Goal: Task Accomplishment & Management: Manage account settings

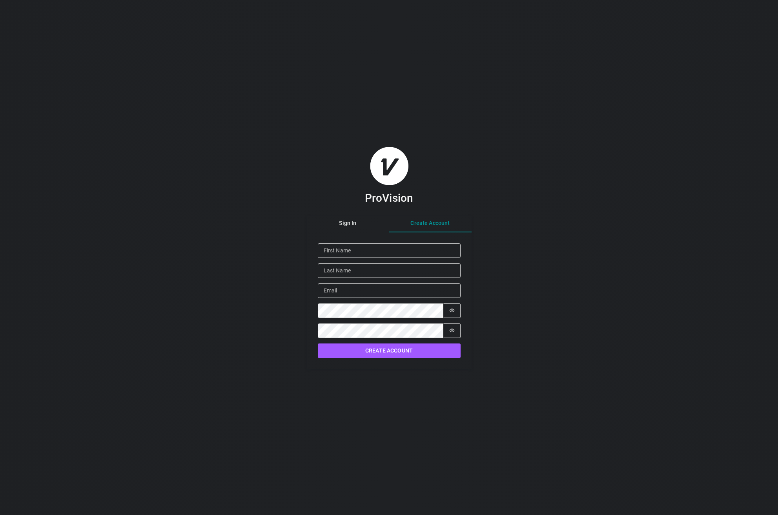
drag, startPoint x: 436, startPoint y: 244, endPoint x: 432, endPoint y: 246, distance: 4.6
click at [434, 246] on div "Sign In Create Account Given Name Family Name Email Password Password is hidden…" at bounding box center [389, 292] width 165 height 153
click at [347, 221] on div "ProVision Sign In Create Account Given Name Family Name Email Password Password…" at bounding box center [389, 257] width 165 height 223
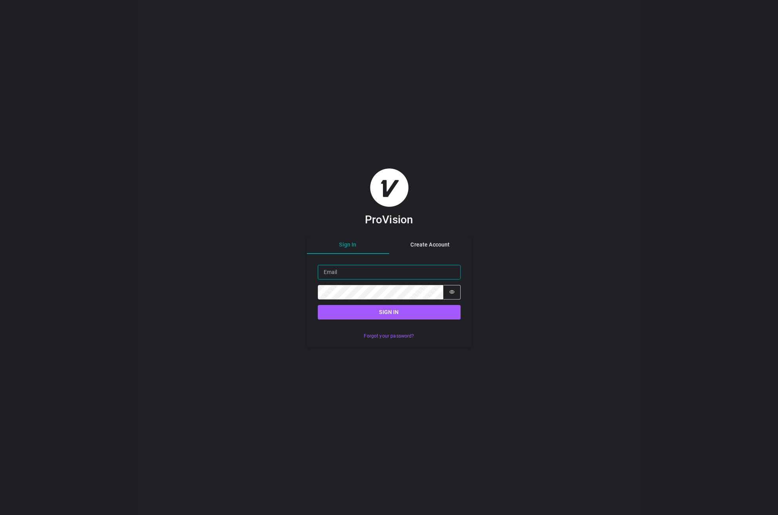
click at [360, 274] on input "Email" at bounding box center [389, 272] width 143 height 15
type input "[PERSON_NAME][EMAIL_ADDRESS][PERSON_NAME][DOMAIN_NAME]"
drag, startPoint x: 409, startPoint y: 321, endPoint x: 411, endPoint y: 317, distance: 4.1
click at [411, 317] on form "Sign in Email [PERSON_NAME][EMAIL_ADDRESS][PERSON_NAME][DOMAIN_NAME] Password P…" at bounding box center [389, 292] width 165 height 77
click at [411, 316] on button "Sign in" at bounding box center [389, 312] width 143 height 15
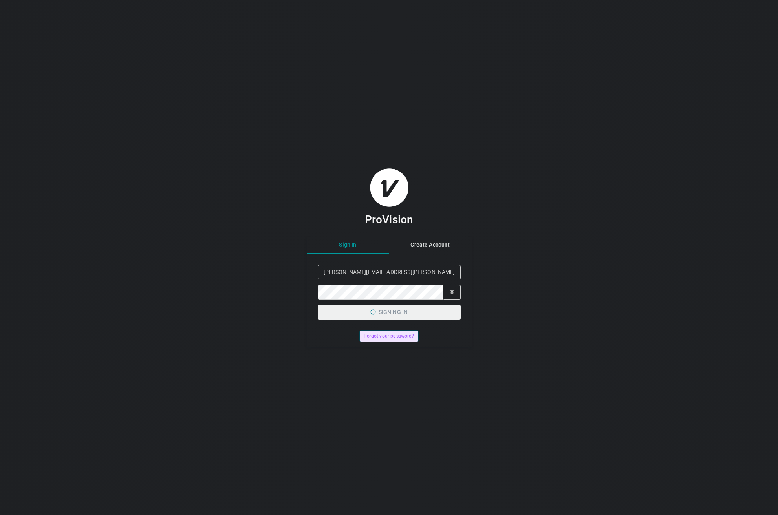
click at [392, 338] on button "Forgot your password?" at bounding box center [389, 335] width 58 height 11
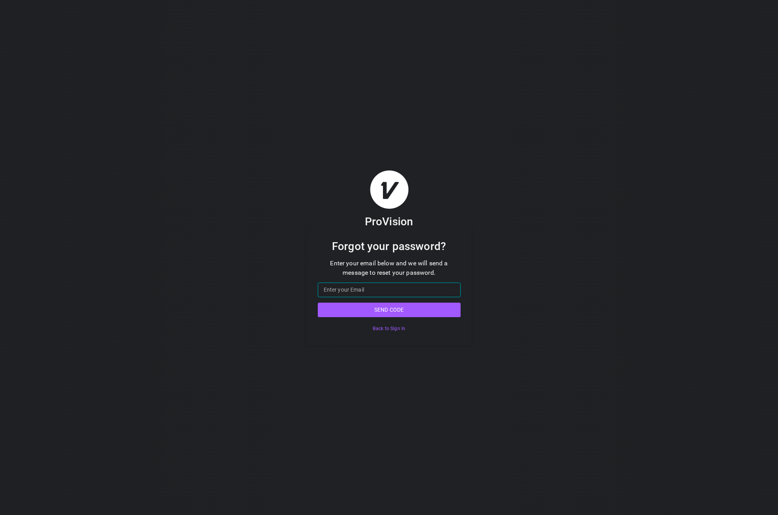
click at [383, 293] on input "Email" at bounding box center [389, 290] width 143 height 15
click at [352, 292] on input "Email" at bounding box center [389, 290] width 143 height 15
type input "[PERSON_NAME][EMAIL_ADDRESS][PERSON_NAME][DOMAIN_NAME]"
click at [354, 310] on button "Send code" at bounding box center [389, 310] width 143 height 15
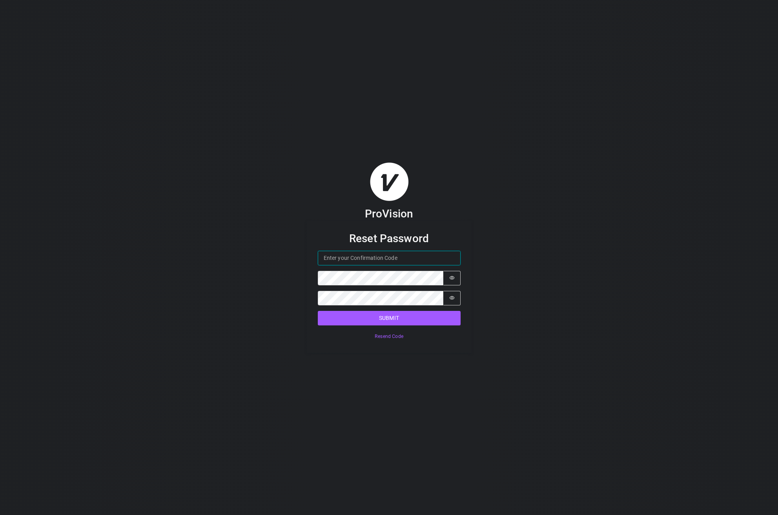
click at [354, 255] on input "Confirmation Code" at bounding box center [389, 258] width 143 height 15
paste input "024993"
type input "024993"
drag, startPoint x: 448, startPoint y: 417, endPoint x: 450, endPoint y: 359, distance: 58.5
click at [449, 411] on div "ProVision Reset Password Confirmation Code 024993 Password Password is hidden C…" at bounding box center [389, 257] width 778 height 515
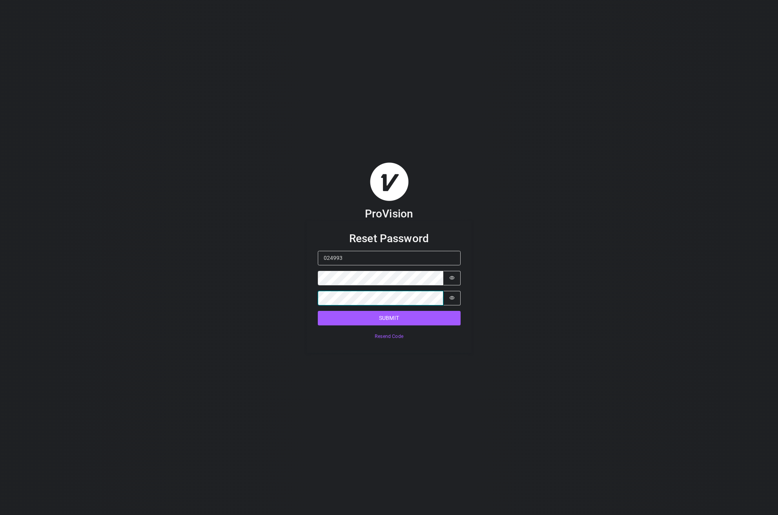
click at [318, 311] on button "Submit" at bounding box center [389, 318] width 143 height 15
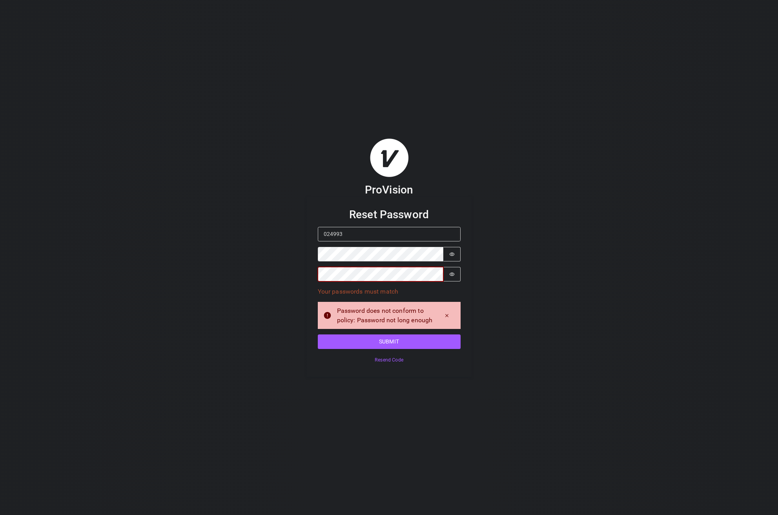
click at [318, 334] on button "Submit" at bounding box center [389, 341] width 143 height 15
